Goal: Transaction & Acquisition: Purchase product/service

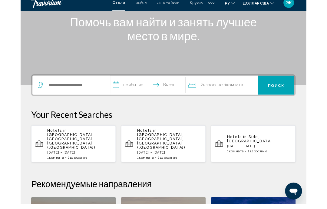
scroll to position [78, 0]
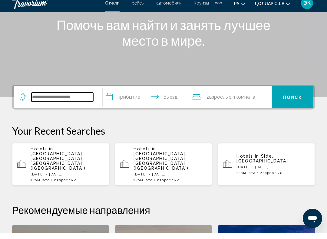
click at [78, 99] on input "Виджет поиска" at bounding box center [63, 103] width 62 height 9
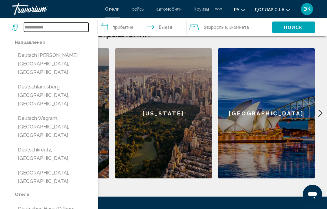
scroll to position [261, 0]
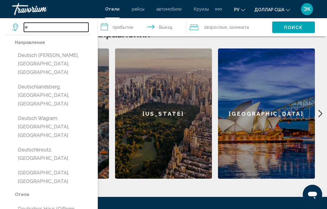
type input "*"
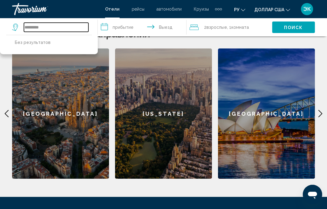
click at [63, 26] on input "*********" at bounding box center [56, 27] width 65 height 9
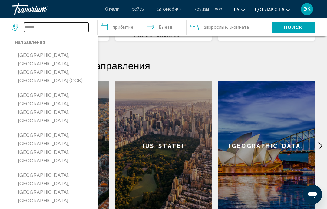
scroll to position [227, 0]
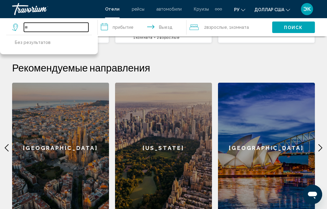
type input "*"
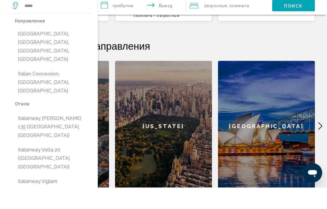
click at [69, 50] on button "[GEOGRAPHIC_DATA], [GEOGRAPHIC_DATA], [GEOGRAPHIC_DATA], [GEOGRAPHIC_DATA]" at bounding box center [53, 68] width 77 height 37
type input "**********"
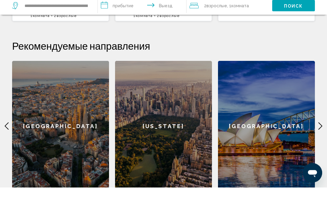
click at [129, 18] on input "**********" at bounding box center [143, 28] width 91 height 20
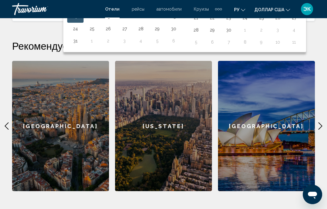
scroll to position [151, 0]
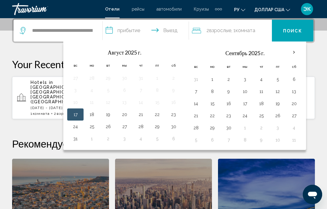
click at [214, 82] on button "1" at bounding box center [213, 79] width 10 height 8
click at [197, 94] on button "7" at bounding box center [196, 91] width 10 height 8
type input "**********"
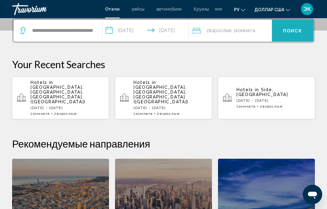
click at [291, 33] on font "Поиск" at bounding box center [292, 30] width 19 height 5
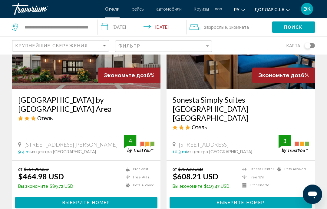
scroll to position [1193, 0]
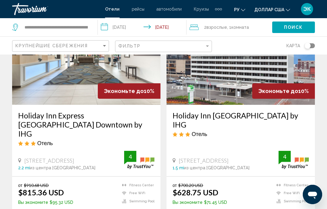
scroll to position [731, 0]
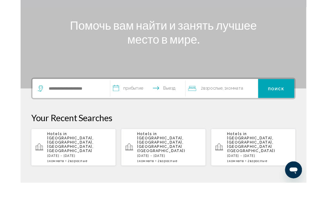
scroll to position [53, 0]
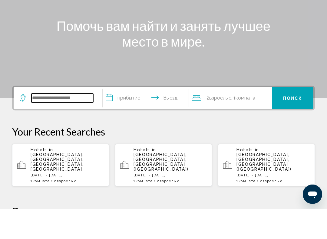
click at [79, 124] on input "Виджет поиска" at bounding box center [63, 128] width 62 height 9
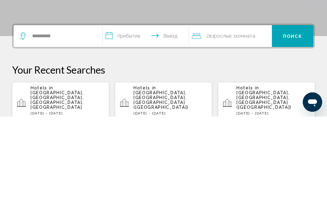
scroll to position [146, 0]
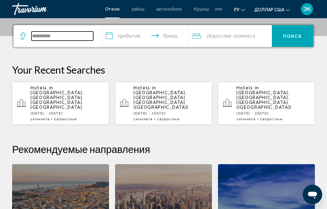
click at [74, 33] on input "**********" at bounding box center [63, 36] width 62 height 9
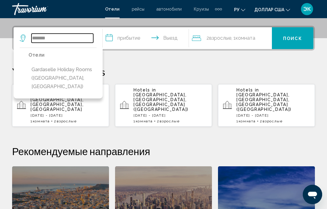
scroll to position [143, 0]
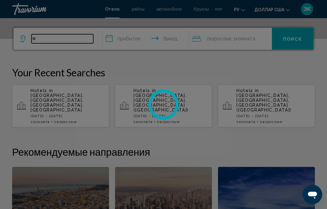
type input "*"
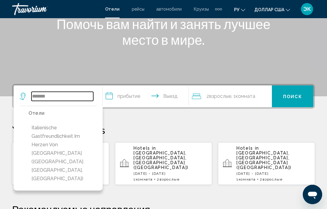
scroll to position [82, 0]
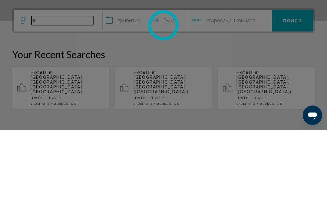
type input "*"
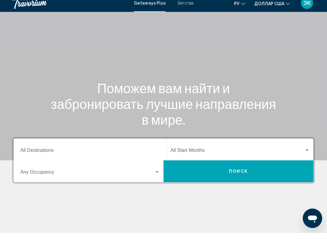
scroll to position [21, 0]
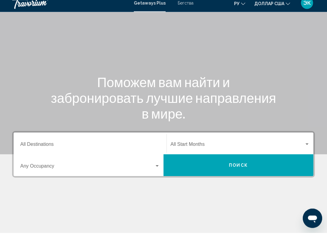
click at [135, 149] on input "Destination All Destinations" at bounding box center [90, 151] width 140 height 5
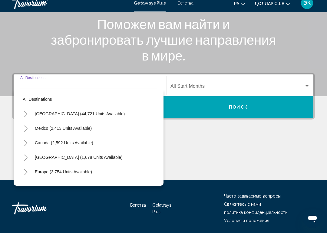
scroll to position [101, 0]
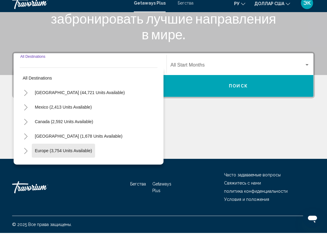
click at [84, 155] on span "Europe (3,754 units available)" at bounding box center [63, 157] width 57 height 5
type input "**********"
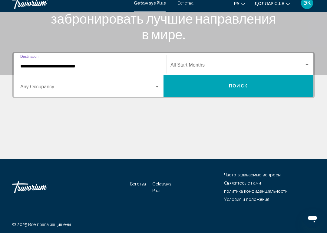
click at [157, 91] on div "Виджет поиска" at bounding box center [157, 93] width 5 height 5
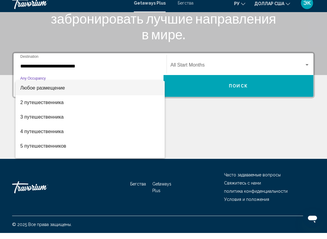
click at [305, 66] on div at bounding box center [163, 119] width 327 height 239
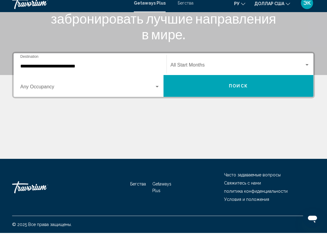
click at [305, 69] on div "Виджет поиска" at bounding box center [307, 71] width 5 height 5
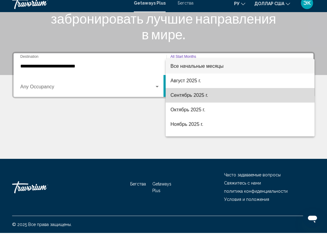
click at [200, 99] on font "Сентябрь 2025 г." at bounding box center [190, 101] width 38 height 5
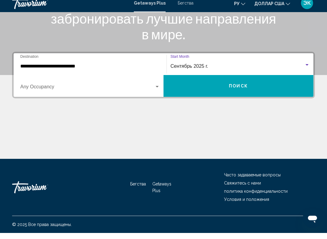
click at [240, 90] on button "Поиск" at bounding box center [239, 92] width 150 height 22
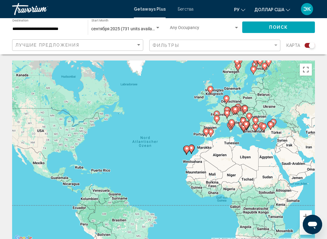
click at [71, 28] on input "**********" at bounding box center [46, 29] width 69 height 5
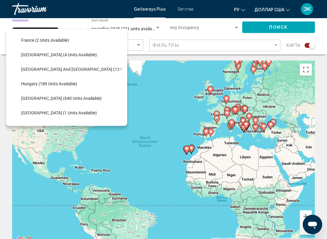
scroll to position [157, 2]
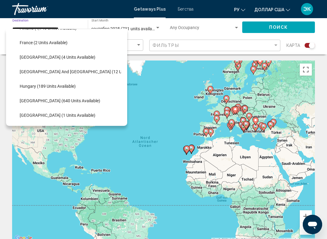
click at [66, 57] on span "Germany (4 units available)" at bounding box center [58, 57] width 76 height 5
type input "**********"
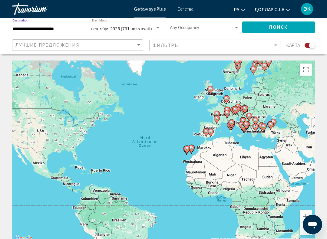
click at [289, 26] on button "Поиск" at bounding box center [278, 27] width 73 height 11
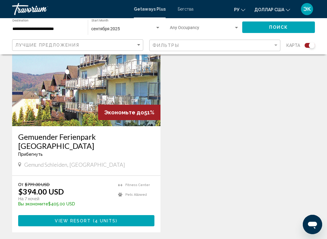
scroll to position [240, 0]
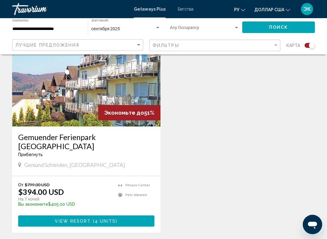
click at [78, 101] on img "Основное содержание" at bounding box center [86, 78] width 148 height 97
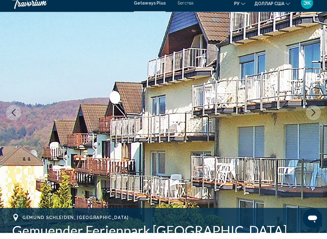
scroll to position [43, 0]
click at [311, 117] on button "Next image" at bounding box center [313, 118] width 15 height 15
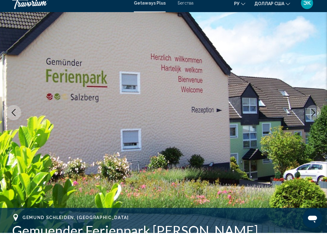
click at [311, 115] on icon "Next image" at bounding box center [313, 118] width 7 height 7
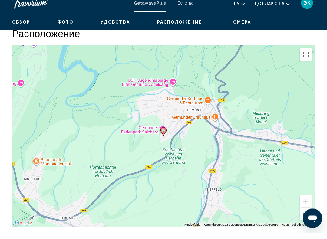
scroll to position [796, 0]
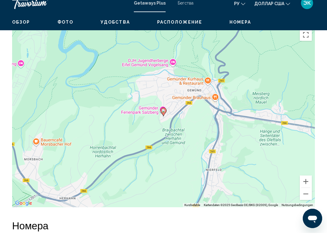
click at [305, 194] on button "Verkleinern" at bounding box center [306, 200] width 12 height 12
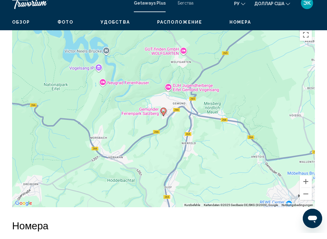
click at [304, 194] on button "Verkleinern" at bounding box center [306, 200] width 12 height 12
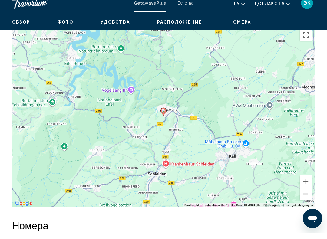
click at [306, 194] on button "Verkleinern" at bounding box center [306, 200] width 12 height 12
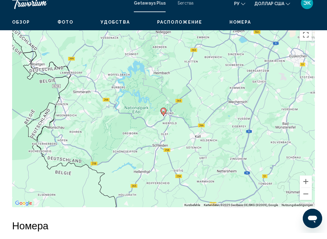
click at [305, 194] on button "Verkleinern" at bounding box center [306, 200] width 12 height 12
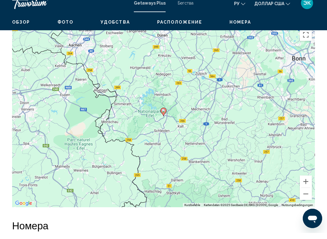
click at [303, 194] on button "Verkleinern" at bounding box center [306, 200] width 12 height 12
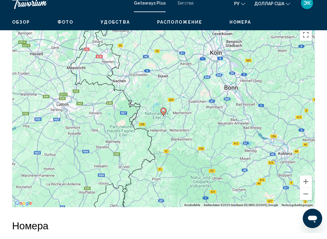
click at [304, 194] on button "Verkleinern" at bounding box center [306, 200] width 12 height 12
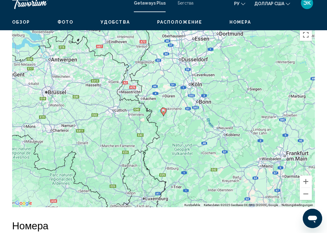
click at [304, 194] on button "Verkleinern" at bounding box center [306, 200] width 12 height 12
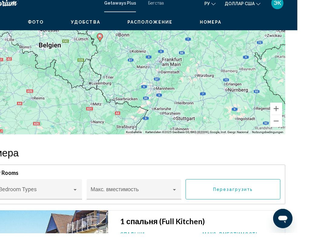
scroll to position [870, 0]
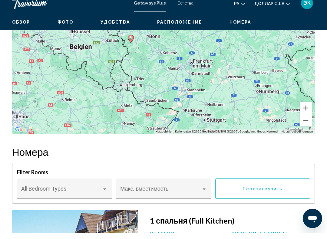
click at [306, 121] on button "Verkleinern" at bounding box center [306, 127] width 12 height 12
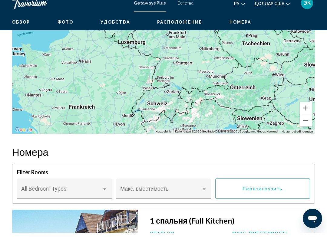
click at [310, 121] on button "Verkleinern" at bounding box center [306, 127] width 12 height 12
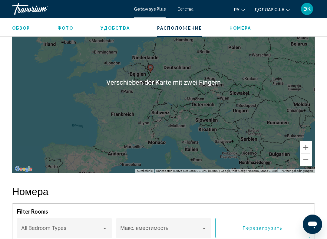
scroll to position [833, 0]
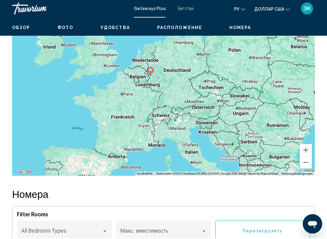
click at [306, 145] on button "Vergrößern" at bounding box center [306, 151] width 12 height 12
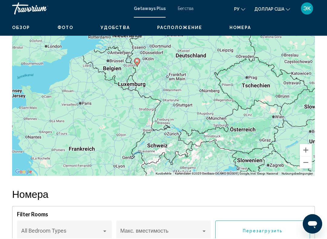
click at [305, 147] on button "Vergrößern" at bounding box center [306, 151] width 12 height 12
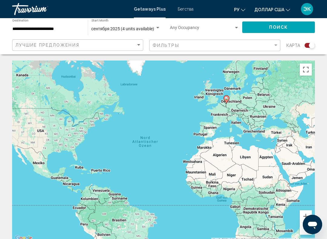
click at [58, 27] on input "**********" at bounding box center [46, 29] width 69 height 5
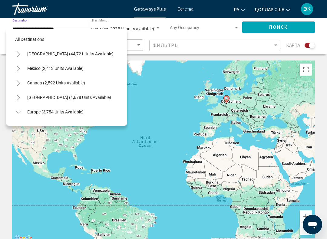
scroll to position [138, 0]
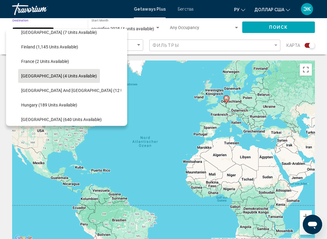
click at [62, 120] on span "Italy (640 units available)" at bounding box center [61, 119] width 81 height 5
type input "**********"
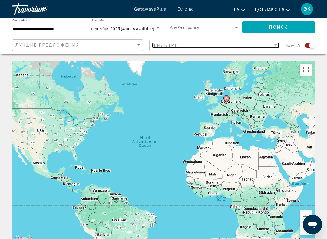
click at [273, 45] on div "Filter" at bounding box center [275, 45] width 5 height 5
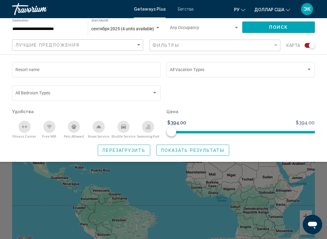
click at [308, 70] on div "Search widget" at bounding box center [309, 70] width 3 height 2
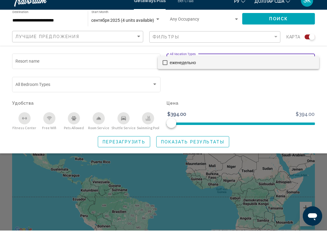
click at [245, 90] on div at bounding box center [163, 119] width 327 height 239
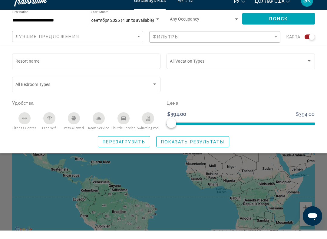
click at [309, 67] on div "Search widget" at bounding box center [309, 69] width 5 height 5
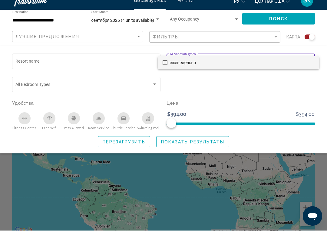
click at [201, 143] on div at bounding box center [163, 119] width 327 height 239
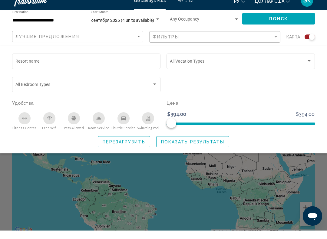
click at [185, 148] on span "Показать результаты" at bounding box center [192, 150] width 63 height 5
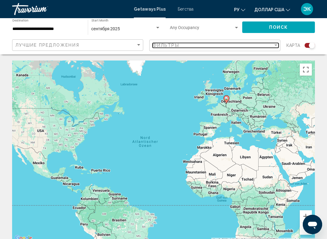
click at [273, 45] on div "Filter" at bounding box center [275, 45] width 5 height 5
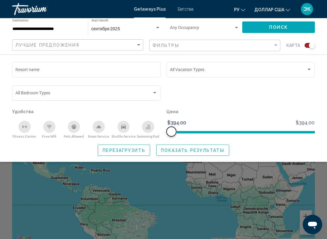
click at [173, 132] on span "Search widget" at bounding box center [172, 132] width 10 height 10
click at [313, 132] on span "Search widget" at bounding box center [241, 132] width 148 height 2
click at [315, 130] on span "Search widget" at bounding box center [241, 131] width 148 height 10
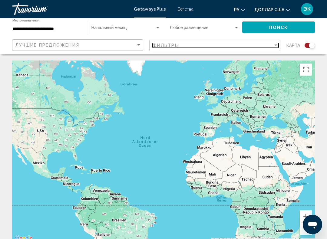
click at [273, 47] on div "Фильтры" at bounding box center [213, 45] width 121 height 5
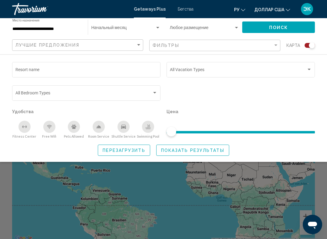
click at [158, 27] on div "Виджет поиска" at bounding box center [157, 28] width 3 height 2
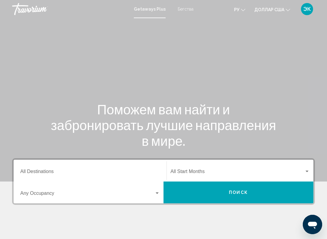
click at [182, 11] on font "Бегства" at bounding box center [186, 9] width 16 height 5
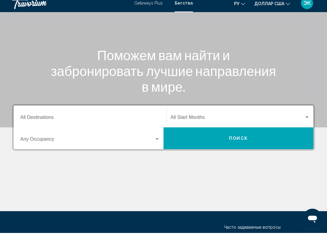
click at [150, 113] on div "Destination All Destinations" at bounding box center [90, 122] width 140 height 19
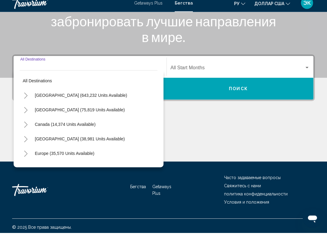
scroll to position [101, 0]
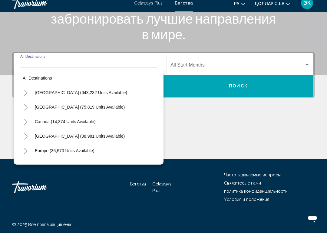
click at [88, 155] on span "Europe (35,570 units available)" at bounding box center [65, 157] width 60 height 5
type input "**********"
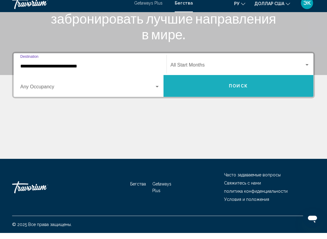
click at [238, 90] on span "Поиск" at bounding box center [238, 92] width 19 height 5
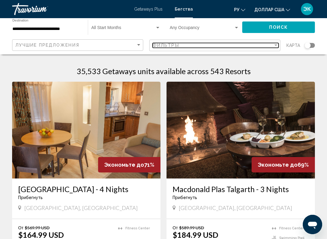
click at [277, 44] on div "Filter" at bounding box center [275, 45] width 5 height 5
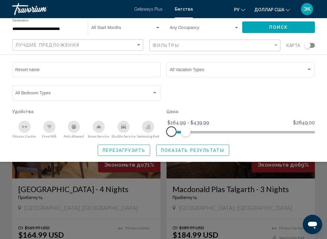
click at [171, 135] on span "Search widget" at bounding box center [172, 132] width 10 height 10
click at [204, 148] on span "Показать результаты" at bounding box center [192, 150] width 63 height 5
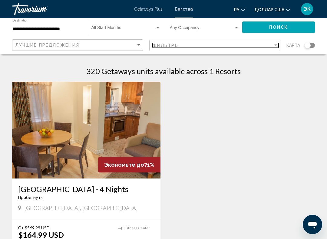
click at [277, 45] on div "Filter" at bounding box center [276, 46] width 3 height 2
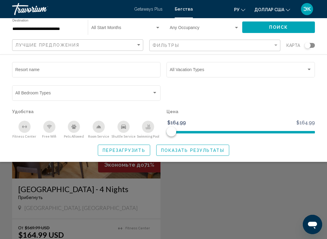
click at [310, 68] on div "Search widget" at bounding box center [309, 69] width 5 height 5
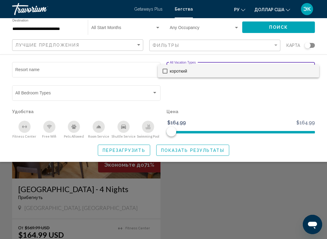
click at [272, 100] on div at bounding box center [163, 119] width 327 height 239
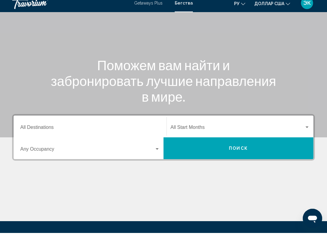
scroll to position [41, 0]
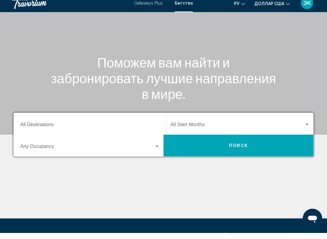
click at [137, 121] on div "Destination All Destinations" at bounding box center [90, 130] width 140 height 19
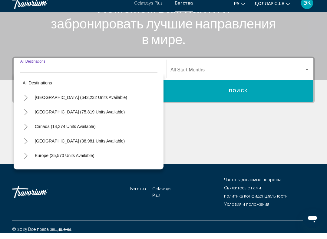
scroll to position [101, 0]
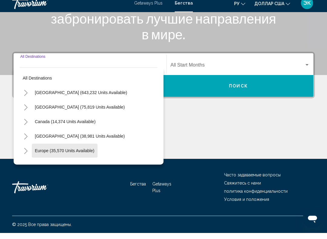
click at [82, 155] on span "Europe (35,570 units available)" at bounding box center [65, 157] width 60 height 5
type input "**********"
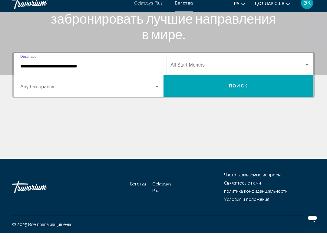
click at [236, 89] on button "Поиск" at bounding box center [239, 92] width 150 height 22
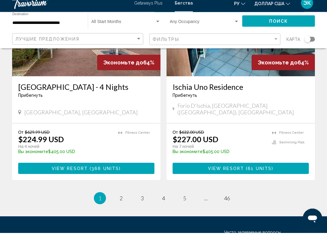
scroll to position [1153, 0]
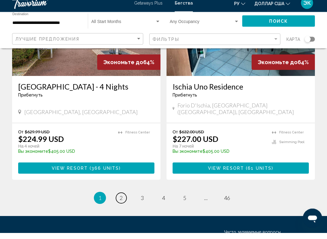
click at [124, 199] on link "page 2" at bounding box center [121, 204] width 11 height 11
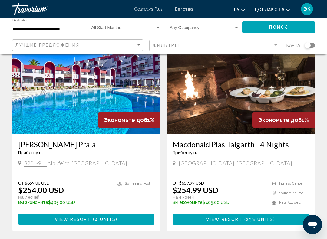
scroll to position [473, 0]
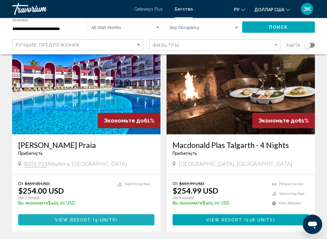
click at [123, 215] on button "View Resort ( 4 units )" at bounding box center [86, 220] width 136 height 11
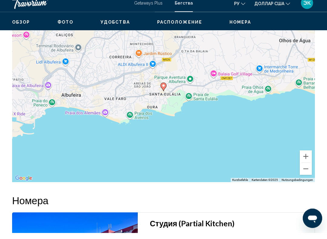
scroll to position [1024, 0]
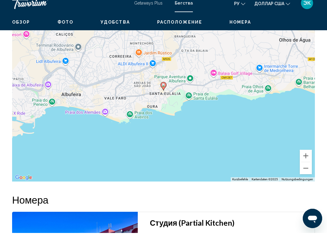
click at [304, 168] on button "Verkleinern" at bounding box center [306, 174] width 12 height 12
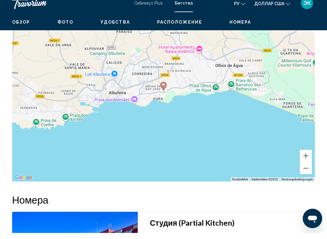
click at [304, 168] on button "Verkleinern" at bounding box center [306, 174] width 12 height 12
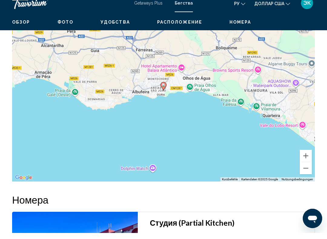
click at [305, 168] on button "Verkleinern" at bounding box center [306, 174] width 12 height 12
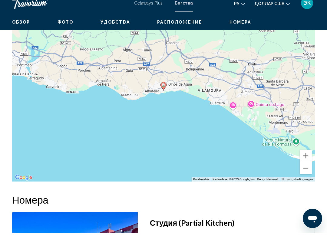
click at [305, 168] on button "Verkleinern" at bounding box center [306, 174] width 12 height 12
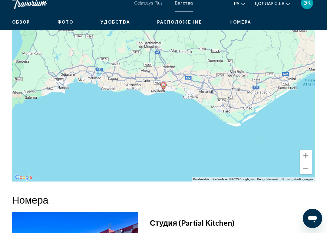
click at [306, 168] on button "Verkleinern" at bounding box center [306, 174] width 12 height 12
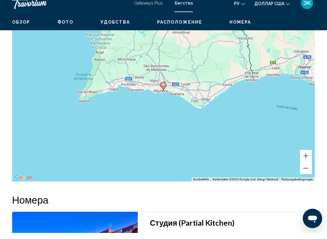
click at [305, 168] on button "Verkleinern" at bounding box center [306, 174] width 12 height 12
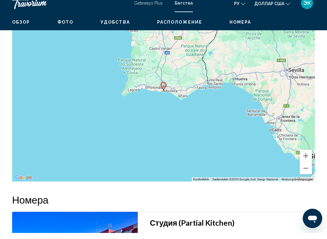
click at [305, 168] on button "Verkleinern" at bounding box center [306, 174] width 12 height 12
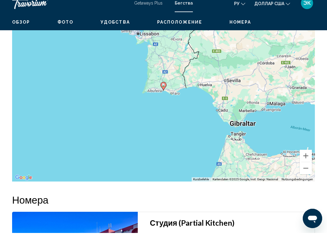
click at [305, 168] on button "Verkleinern" at bounding box center [306, 174] width 12 height 12
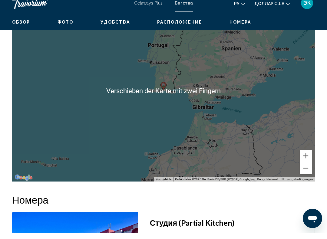
scroll to position [1024, 0]
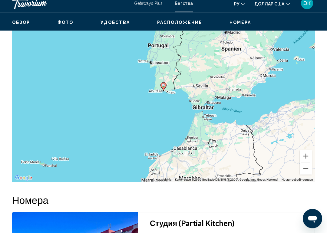
click at [303, 169] on button "Verkleinern" at bounding box center [306, 175] width 12 height 12
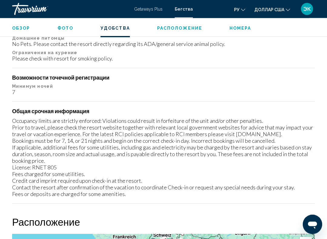
scroll to position [791, 0]
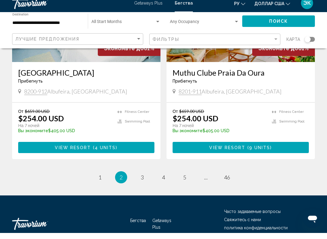
scroll to position [1180, 0]
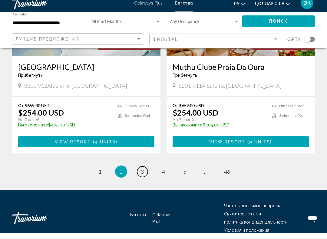
click at [145, 173] on link "page 3" at bounding box center [142, 178] width 11 height 11
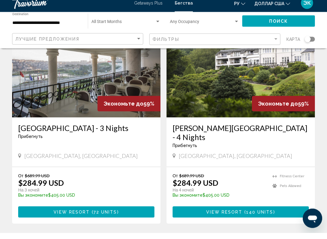
scroll to position [1119, 0]
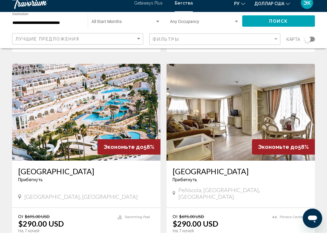
scroll to position [438, 0]
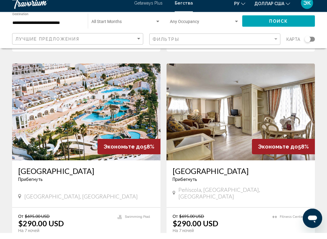
click at [83, 115] on img "Основное содержание" at bounding box center [86, 118] width 148 height 97
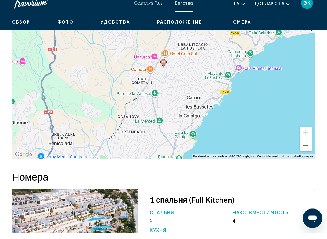
scroll to position [989, 0]
click at [303, 146] on button "Verkleinern" at bounding box center [306, 151] width 12 height 12
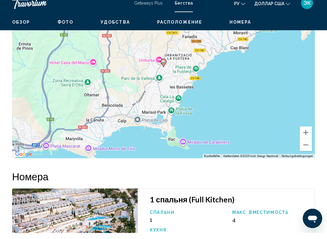
click at [305, 149] on button "Verkleinern" at bounding box center [306, 151] width 12 height 12
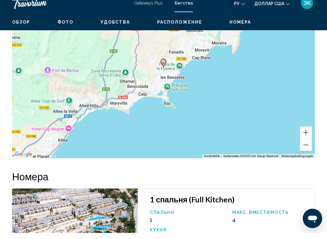
click at [304, 149] on button "Verkleinern" at bounding box center [306, 151] width 12 height 12
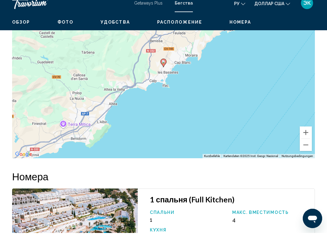
click at [304, 149] on button "Verkleinern" at bounding box center [306, 151] width 12 height 12
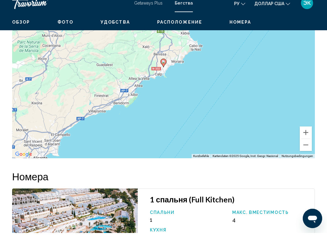
click at [303, 151] on button "Verkleinern" at bounding box center [306, 151] width 12 height 12
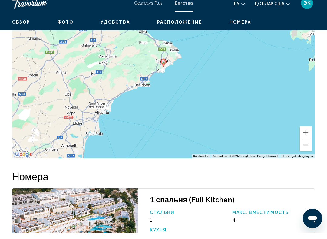
click at [304, 149] on button "Verkleinern" at bounding box center [306, 151] width 12 height 12
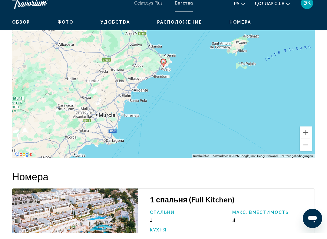
click at [302, 148] on button "Verkleinern" at bounding box center [306, 151] width 12 height 12
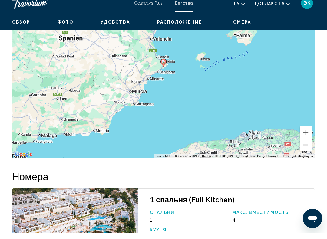
click at [305, 147] on button "Verkleinern" at bounding box center [306, 151] width 12 height 12
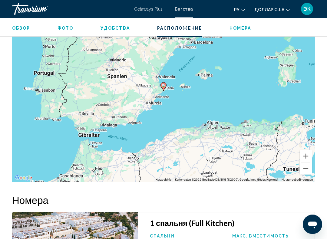
scroll to position [971, 0]
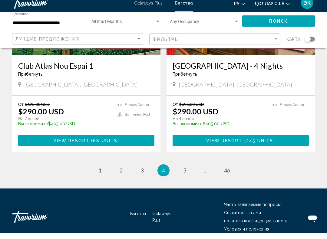
scroll to position [1180, 0]
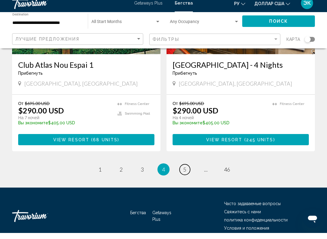
click at [183, 171] on link "page 5" at bounding box center [185, 176] width 11 height 11
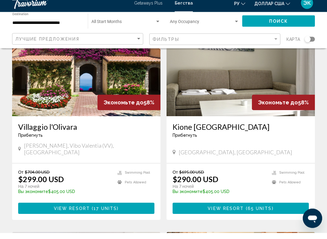
scroll to position [57, 0]
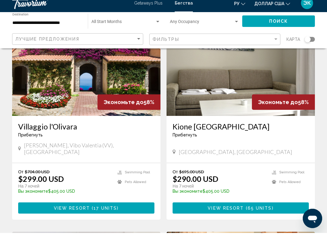
click at [105, 94] on img "Основное содержание" at bounding box center [86, 73] width 148 height 97
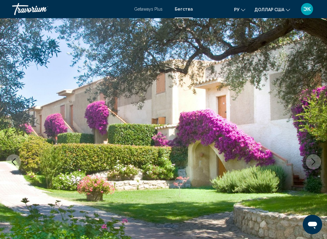
click at [309, 168] on button "Next image" at bounding box center [313, 162] width 15 height 15
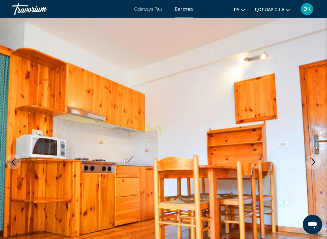
click at [315, 163] on icon "Next image" at bounding box center [314, 161] width 4 height 7
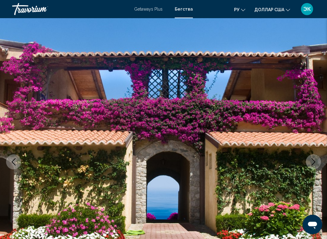
click at [312, 164] on icon "Next image" at bounding box center [313, 161] width 7 height 7
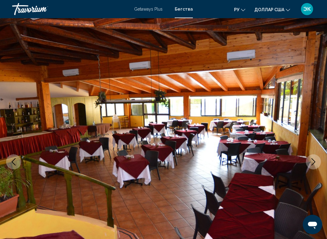
click at [313, 161] on icon "Next image" at bounding box center [313, 161] width 7 height 7
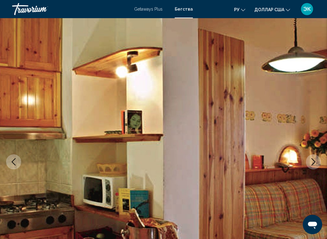
click at [314, 161] on icon "Next image" at bounding box center [313, 161] width 7 height 7
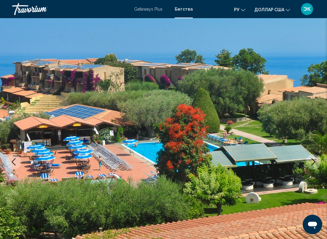
click at [311, 164] on icon "Next image" at bounding box center [313, 161] width 7 height 7
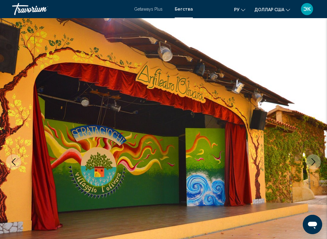
click at [314, 166] on button "Next image" at bounding box center [313, 162] width 15 height 15
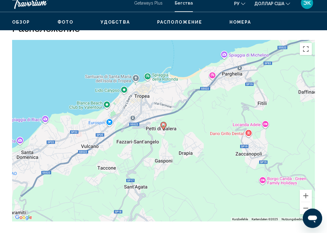
scroll to position [1042, 0]
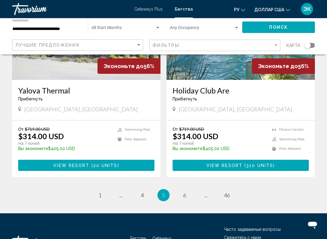
scroll to position [1143, 0]
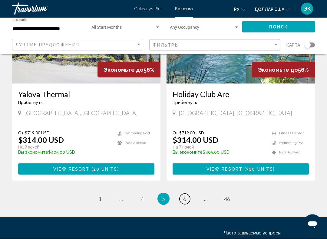
click at [187, 195] on link "page 6" at bounding box center [185, 200] width 11 height 11
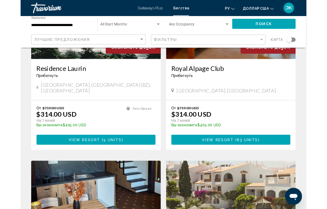
scroll to position [951, 0]
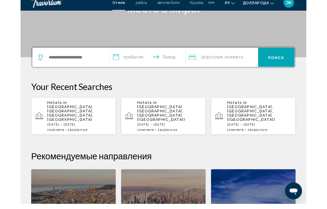
scroll to position [110, 0]
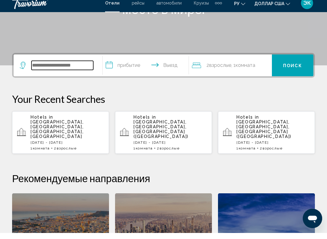
click at [86, 67] on input "Виджет поиска" at bounding box center [63, 71] width 62 height 9
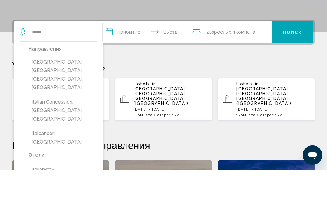
click at [65, 96] on button "[GEOGRAPHIC_DATA], [GEOGRAPHIC_DATA], [GEOGRAPHIC_DATA], [GEOGRAPHIC_DATA]" at bounding box center [62, 114] width 68 height 37
type input "**********"
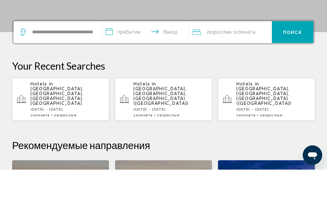
click at [150, 61] on input "**********" at bounding box center [147, 73] width 88 height 24
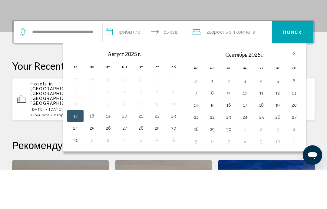
scroll to position [150, 0]
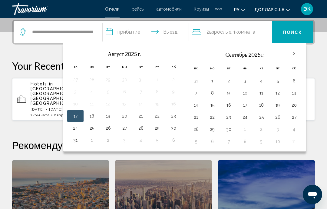
click at [210, 82] on button "1" at bounding box center [213, 81] width 10 height 8
click at [195, 95] on button "7" at bounding box center [196, 93] width 10 height 8
type input "**********"
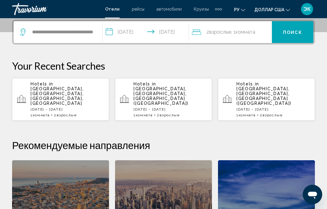
click at [293, 32] on font "Поиск" at bounding box center [292, 32] width 19 height 5
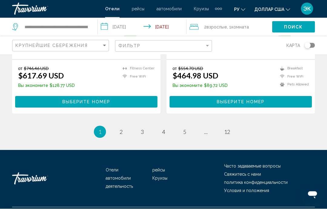
scroll to position [1274, 0]
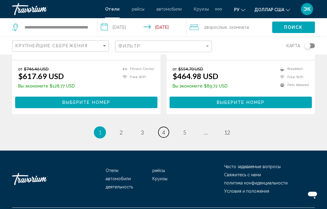
click at [165, 136] on span "4" at bounding box center [163, 132] width 3 height 7
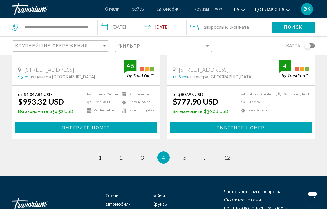
scroll to position [1263, 0]
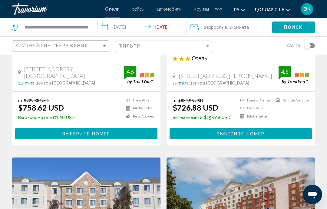
scroll to position [801, 0]
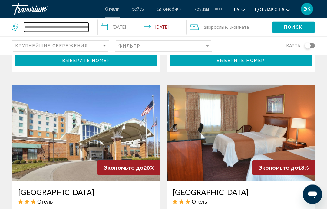
click at [87, 25] on input "**********" at bounding box center [56, 27] width 65 height 9
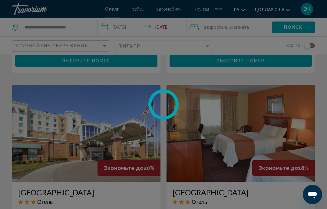
click at [80, 27] on div at bounding box center [163, 104] width 327 height 209
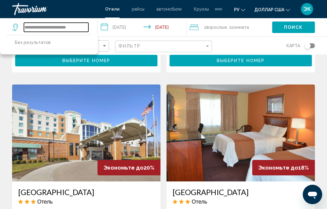
click at [87, 23] on input "**********" at bounding box center [56, 27] width 65 height 9
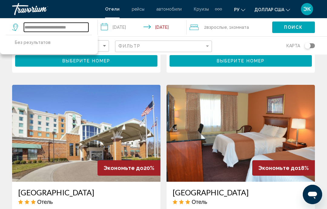
click at [82, 28] on input "**********" at bounding box center [56, 27] width 65 height 9
type input "******"
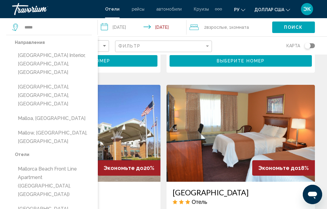
click at [62, 58] on button "[GEOGRAPHIC_DATA] Interior, [GEOGRAPHIC_DATA], [GEOGRAPHIC_DATA]" at bounding box center [53, 64] width 77 height 28
type input "**********"
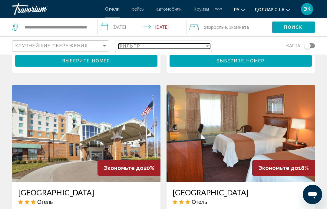
click at [204, 45] on div "Фильтр" at bounding box center [161, 46] width 86 height 5
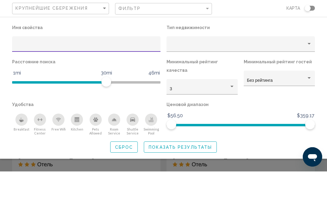
click at [307, 79] on div "Property type" at bounding box center [309, 81] width 5 height 5
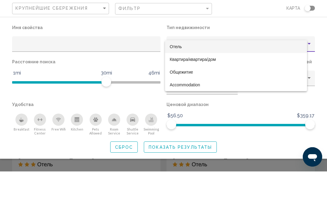
scroll to position [461, 0]
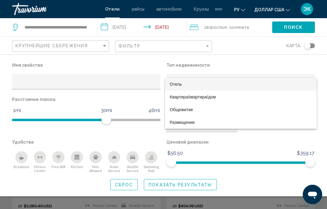
click at [268, 139] on div at bounding box center [163, 104] width 327 height 209
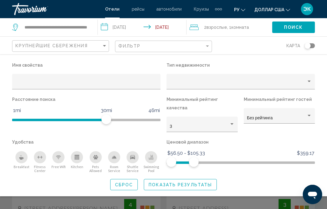
click at [192, 182] on span "Показать результаты" at bounding box center [180, 184] width 63 height 5
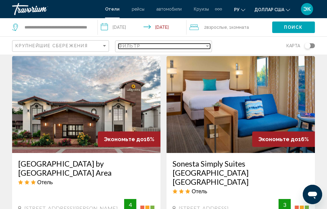
click at [192, 48] on div "Фильтр" at bounding box center [161, 46] width 86 height 5
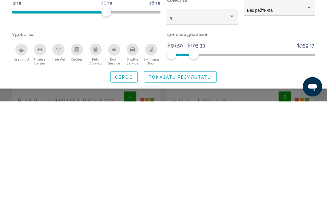
click at [195, 182] on span "Показать результаты" at bounding box center [180, 184] width 63 height 5
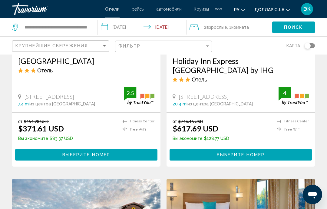
scroll to position [338, 0]
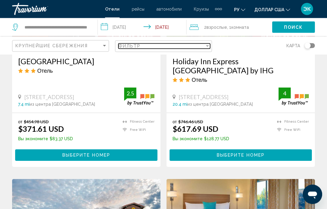
click at [208, 46] on div "Filter" at bounding box center [207, 46] width 3 height 2
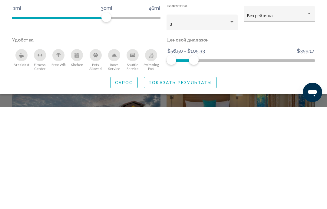
click at [128, 182] on span "Сброс" at bounding box center [124, 184] width 18 height 5
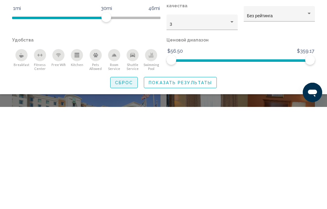
scroll to position [465, 0]
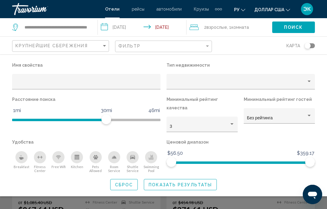
click at [204, 182] on span "Показать результаты" at bounding box center [180, 184] width 63 height 5
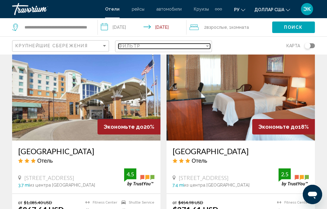
click at [210, 45] on div "Filter" at bounding box center [207, 46] width 5 height 5
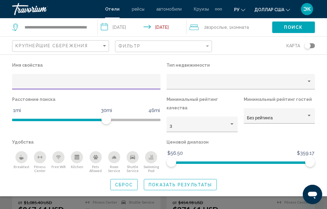
scroll to position [464, 0]
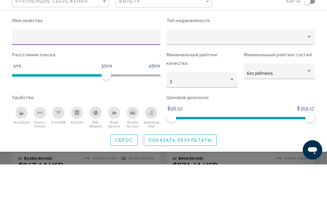
click at [311, 79] on div "Property type" at bounding box center [309, 81] width 5 height 5
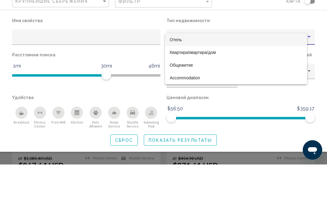
scroll to position [509, 0]
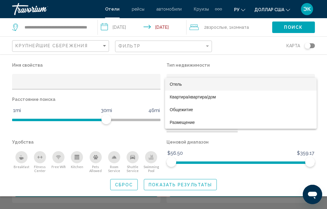
click at [23, 149] on div at bounding box center [163, 104] width 327 height 209
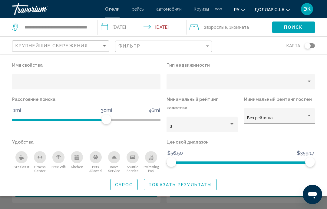
click at [191, 182] on span "Показать результаты" at bounding box center [180, 184] width 63 height 5
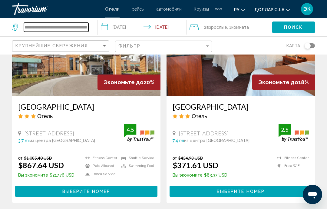
click at [88, 27] on input "**********" at bounding box center [56, 27] width 65 height 9
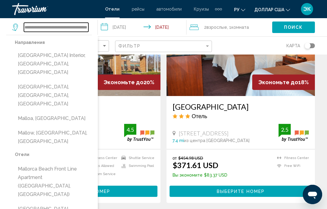
scroll to position [509, 0]
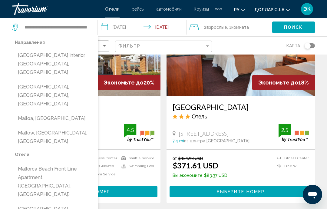
click at [63, 57] on button "[GEOGRAPHIC_DATA] Interior, [GEOGRAPHIC_DATA], [GEOGRAPHIC_DATA]" at bounding box center [53, 64] width 77 height 28
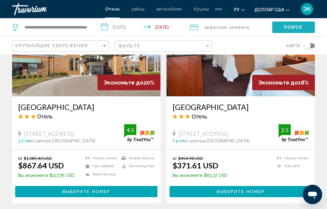
click at [297, 28] on span "Поиск" at bounding box center [293, 27] width 19 height 5
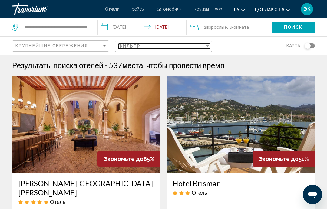
click at [207, 44] on div "Filter" at bounding box center [207, 46] width 5 height 5
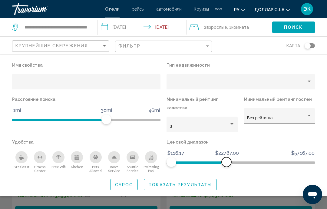
scroll to position [65, 0]
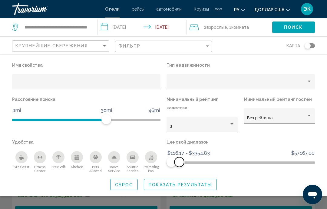
scroll to position [86, 0]
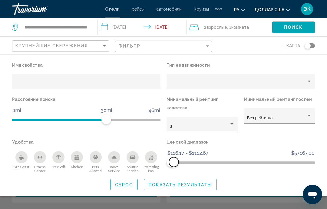
click at [179, 161] on span "Hotel Filters" at bounding box center [241, 162] width 148 height 2
click at [175, 182] on span "Показать результаты" at bounding box center [180, 184] width 63 height 5
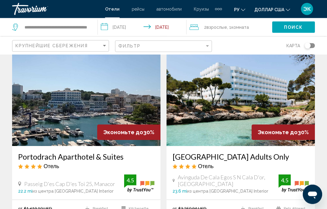
scroll to position [910, 0]
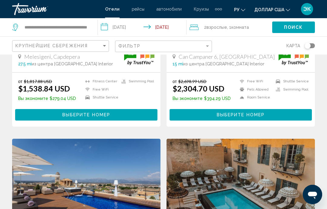
scroll to position [368, 0]
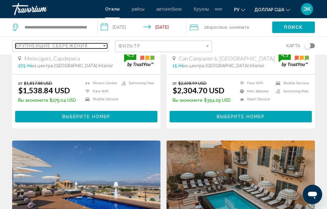
click at [105, 45] on div "Sort by" at bounding box center [104, 46] width 3 height 2
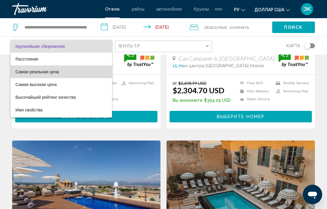
click at [57, 70] on font "Самая реальная цена" at bounding box center [37, 71] width 44 height 5
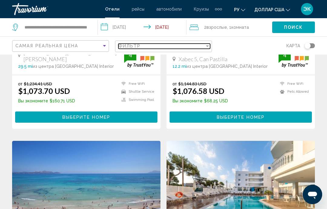
click at [205, 47] on div "Filter" at bounding box center [207, 46] width 5 height 5
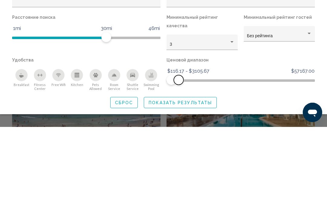
scroll to position [450, 0]
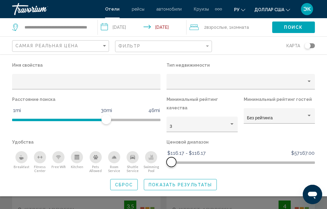
scroll to position [24, 0]
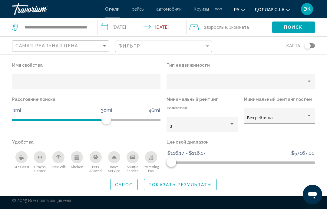
click at [196, 182] on span "Показать результаты" at bounding box center [180, 184] width 63 height 5
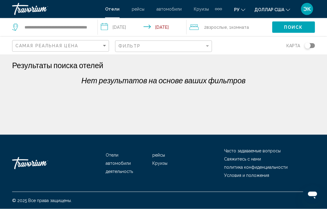
scroll to position [0, 0]
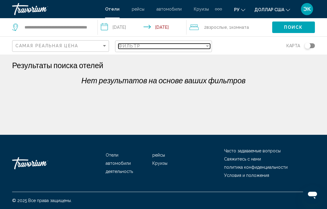
click at [205, 44] on div "Фильтр" at bounding box center [161, 46] width 86 height 5
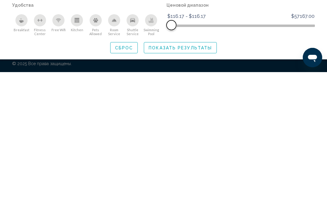
scroll to position [24, 0]
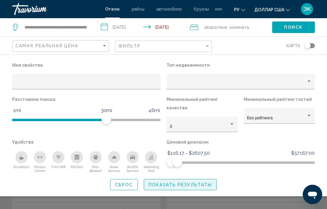
click at [190, 182] on span "Показать результаты" at bounding box center [180, 184] width 63 height 5
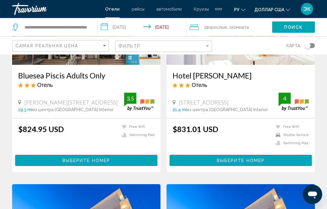
scroll to position [541, 0]
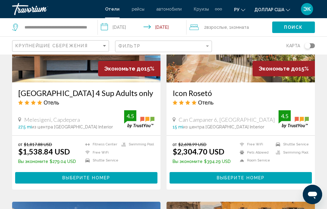
scroll to position [306, 0]
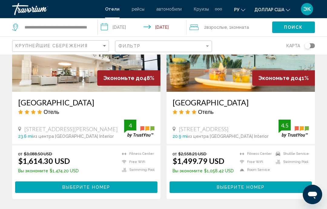
click at [111, 8] on font "Отели" at bounding box center [112, 9] width 15 height 5
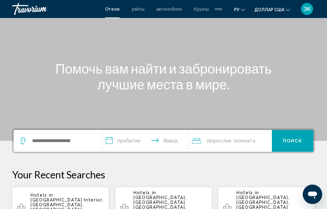
scroll to position [44, 0]
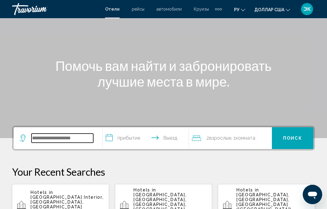
click at [92, 139] on input "Search widget" at bounding box center [63, 138] width 62 height 9
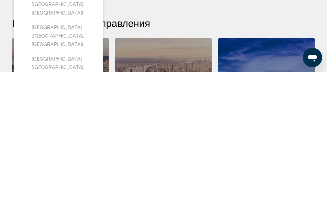
scroll to position [135, 0]
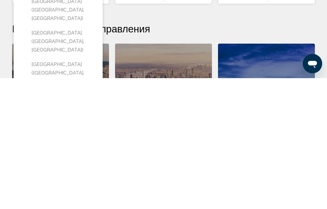
click at [83, 158] on button "[GEOGRAPHIC_DATA] ([GEOGRAPHIC_DATA], [GEOGRAPHIC_DATA])" at bounding box center [62, 172] width 68 height 28
type input "**********"
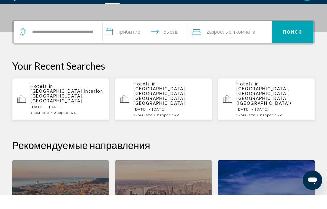
click at [128, 36] on input "**********" at bounding box center [147, 47] width 88 height 24
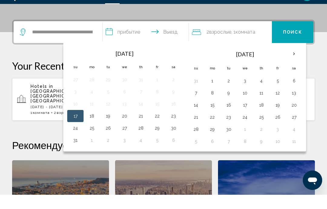
scroll to position [150, 0]
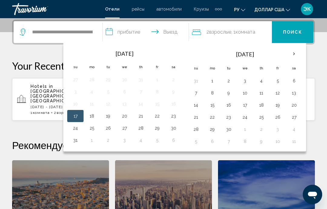
click at [217, 80] on button "1" at bounding box center [213, 81] width 10 height 8
click at [191, 98] on table "[DATE] Su Mo Tu We Th Fr Sa 31 1 2 3 4 5 6 7 8 9 10 11 12 13 14 15 16 17 18 19 …" at bounding box center [245, 97] width 115 height 101
click at [196, 94] on button "7" at bounding box center [196, 93] width 10 height 8
type input "**********"
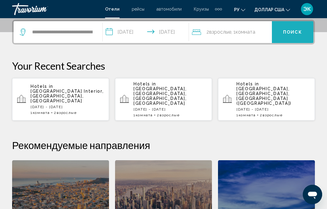
click at [293, 36] on button "Поиск" at bounding box center [293, 32] width 42 height 22
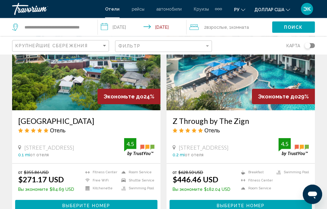
scroll to position [279, 0]
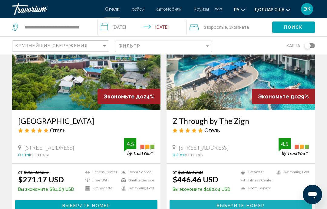
click at [256, 204] on span "Выберите номер" at bounding box center [241, 206] width 48 height 5
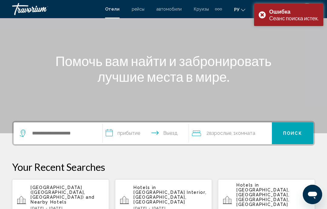
scroll to position [47, 0]
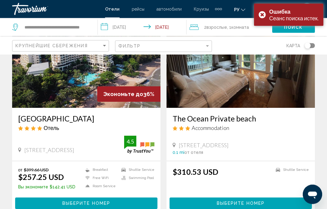
scroll to position [68, 0]
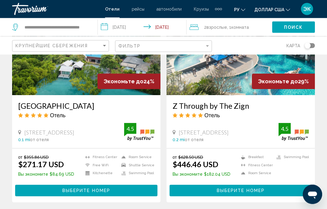
click at [134, 190] on button "Выберите номер" at bounding box center [86, 190] width 142 height 11
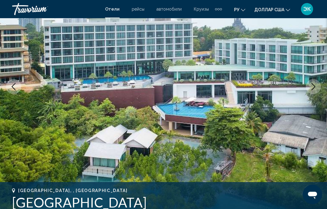
scroll to position [76, 0]
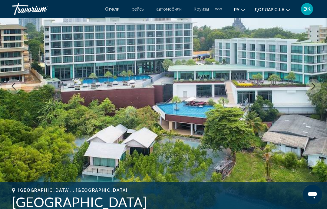
click at [314, 88] on icon "Next image" at bounding box center [313, 86] width 7 height 7
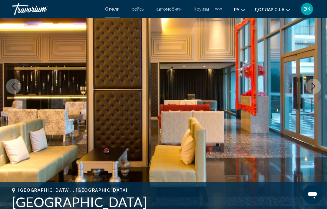
click at [315, 83] on icon "Next image" at bounding box center [313, 86] width 7 height 7
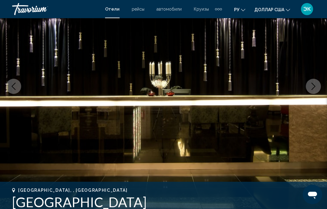
click at [310, 86] on icon "Next image" at bounding box center [313, 86] width 7 height 7
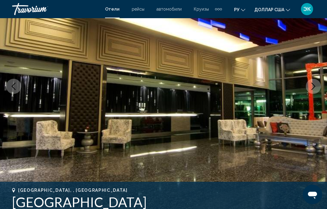
click at [313, 86] on icon "Next image" at bounding box center [313, 86] width 7 height 7
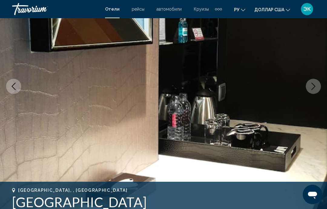
click at [314, 87] on icon "Next image" at bounding box center [313, 86] width 7 height 7
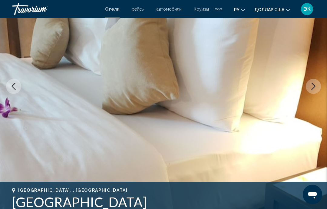
click at [311, 90] on icon "Next image" at bounding box center [313, 86] width 7 height 7
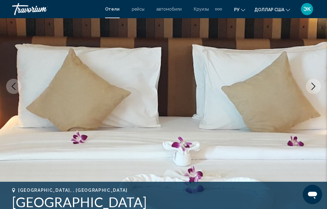
click at [312, 92] on button "Next image" at bounding box center [313, 86] width 15 height 15
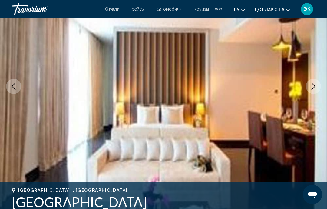
click at [313, 92] on button "Next image" at bounding box center [313, 86] width 15 height 15
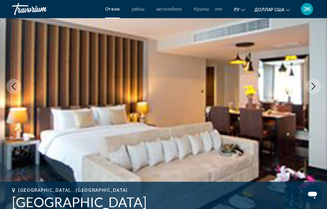
click at [312, 92] on button "Next image" at bounding box center [313, 86] width 15 height 15
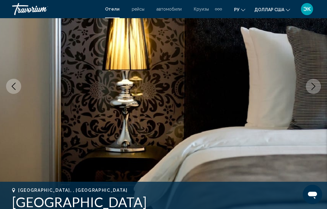
click at [311, 95] on img "Основное содержание" at bounding box center [163, 86] width 327 height 288
click at [314, 88] on icon "Next image" at bounding box center [313, 86] width 7 height 7
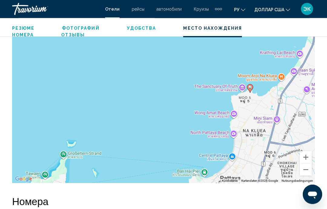
scroll to position [714, 0]
click at [305, 171] on button "Verkleinern" at bounding box center [306, 170] width 12 height 12
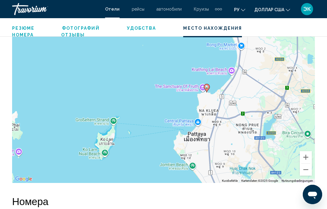
click at [301, 171] on button "Verkleinern" at bounding box center [306, 170] width 12 height 12
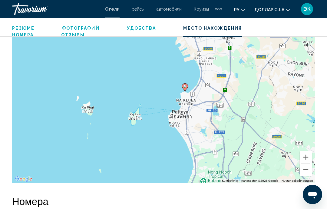
click at [306, 169] on button "Verkleinern" at bounding box center [306, 170] width 12 height 12
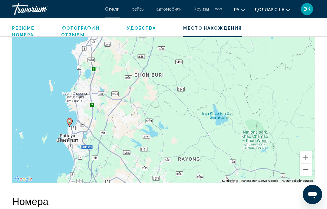
click at [305, 174] on button "Verkleinern" at bounding box center [306, 170] width 12 height 12
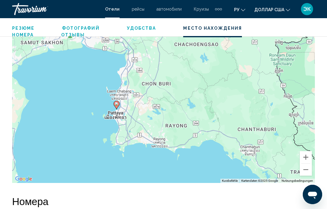
click at [306, 174] on button "Verkleinern" at bounding box center [306, 170] width 12 height 12
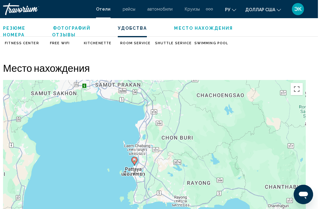
scroll to position [657, 0]
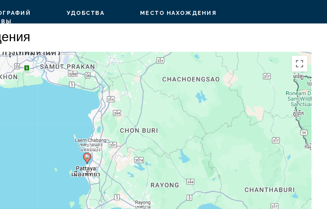
click at [217, 40] on h2 "Место нахождения" at bounding box center [163, 46] width 303 height 12
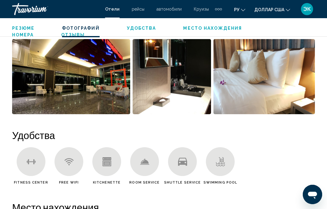
scroll to position [477, 0]
